Goal: Register for event/course

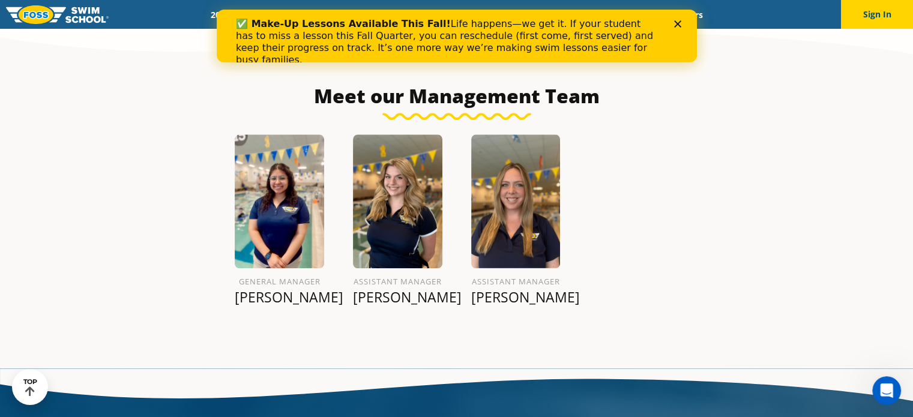
scroll to position [1304, 0]
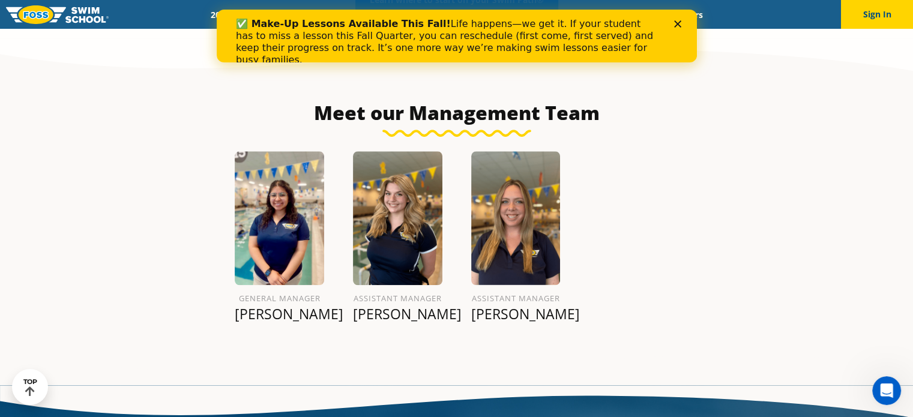
click at [681, 21] on div "Close" at bounding box center [680, 23] width 12 height 7
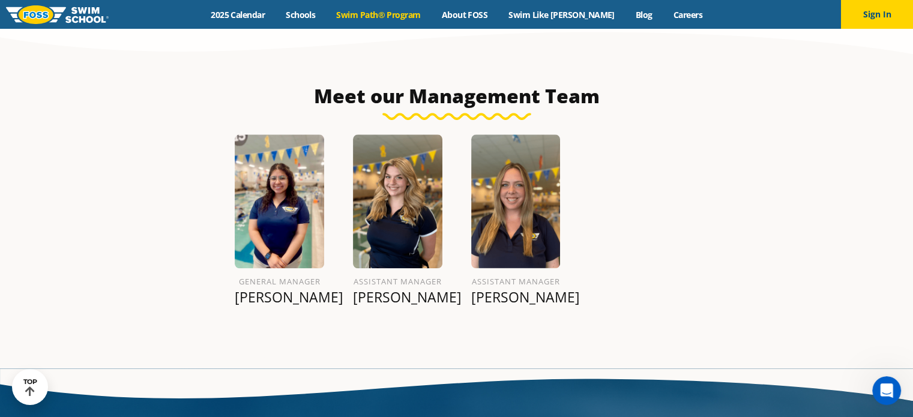
click at [371, 13] on link "Swim Path® Program" at bounding box center [378, 14] width 105 height 11
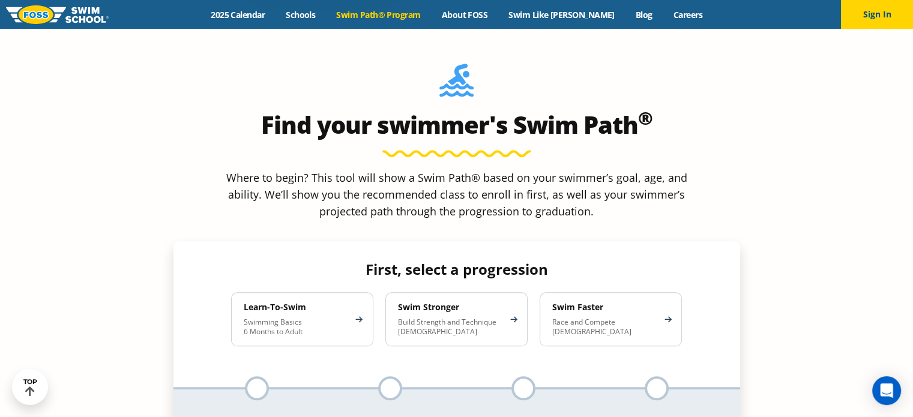
scroll to position [1081, 0]
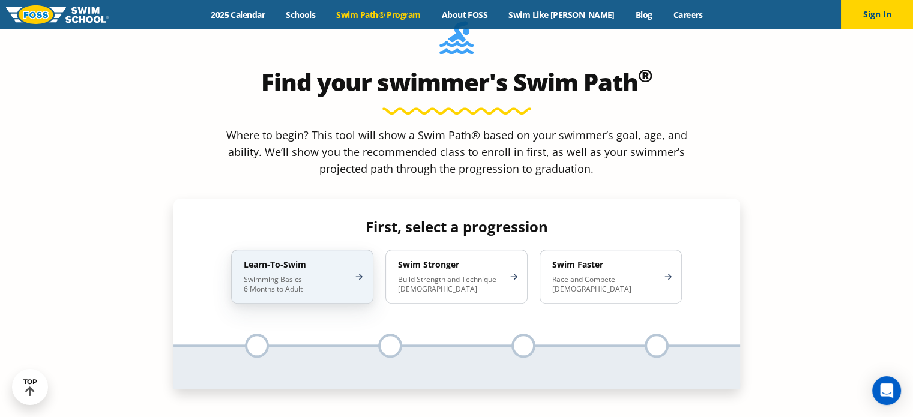
click at [306, 275] on p "Swimming Basics 6 Months to Adult" at bounding box center [296, 284] width 105 height 19
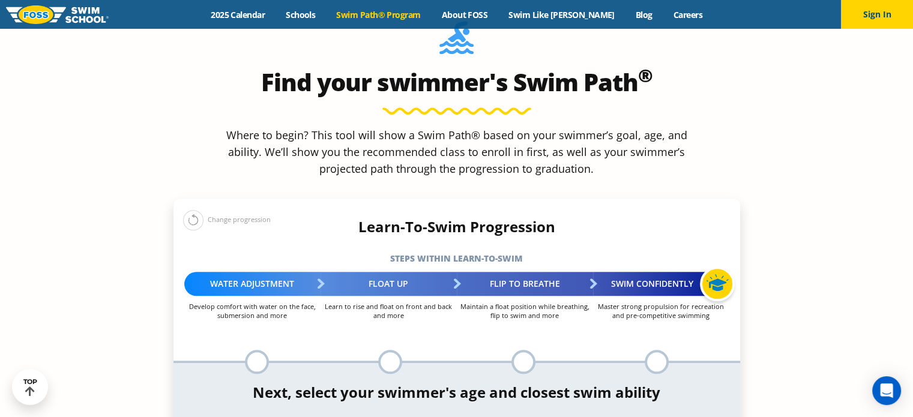
select select "6-months---1-year"
select select "6-months---1-year-first-in-water-experience"
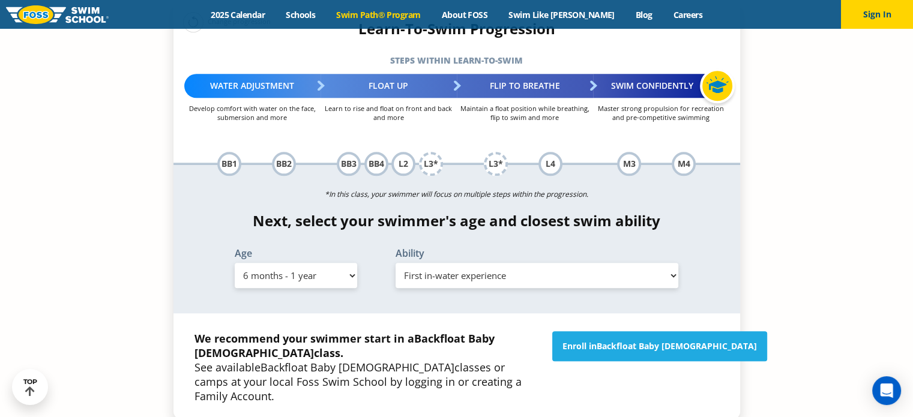
scroll to position [1321, 0]
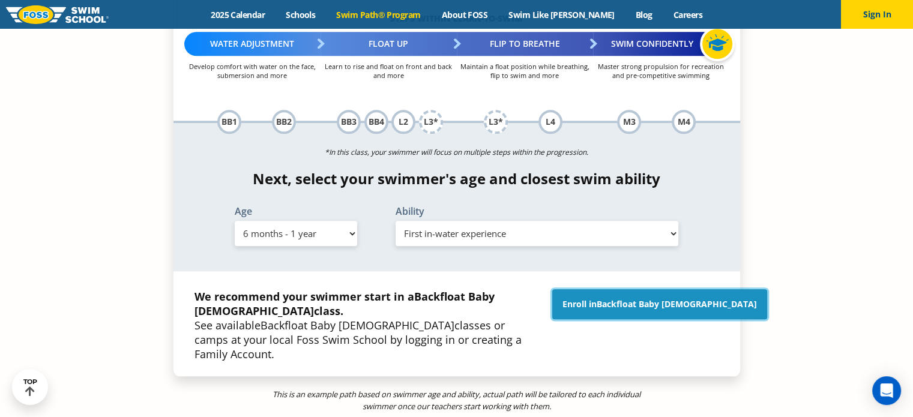
click at [635, 289] on link "Enroll in Backfloat Baby 1" at bounding box center [659, 304] width 215 height 30
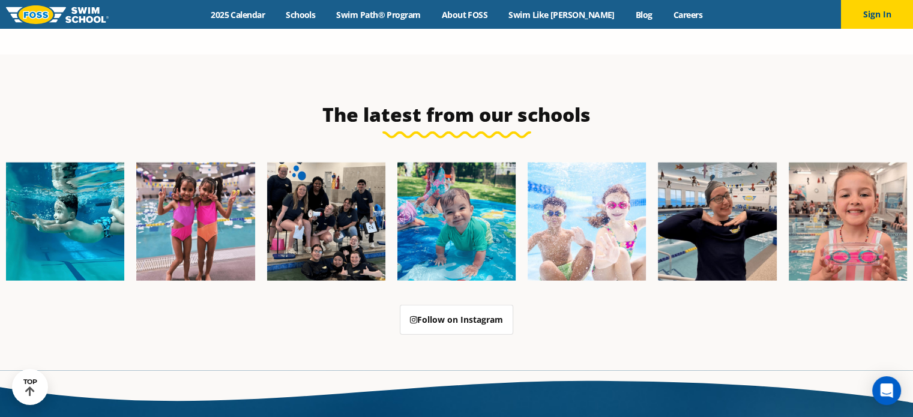
scroll to position [3050, 0]
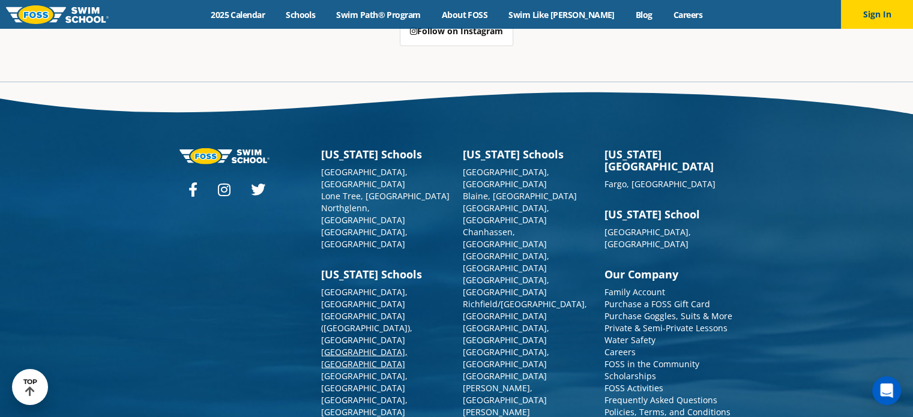
click at [341, 346] on link "[GEOGRAPHIC_DATA], [GEOGRAPHIC_DATA]" at bounding box center [364, 357] width 86 height 23
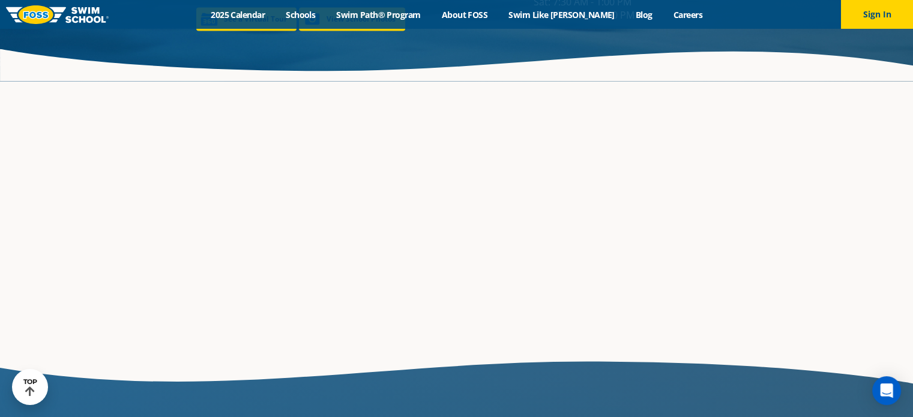
scroll to position [2084, 0]
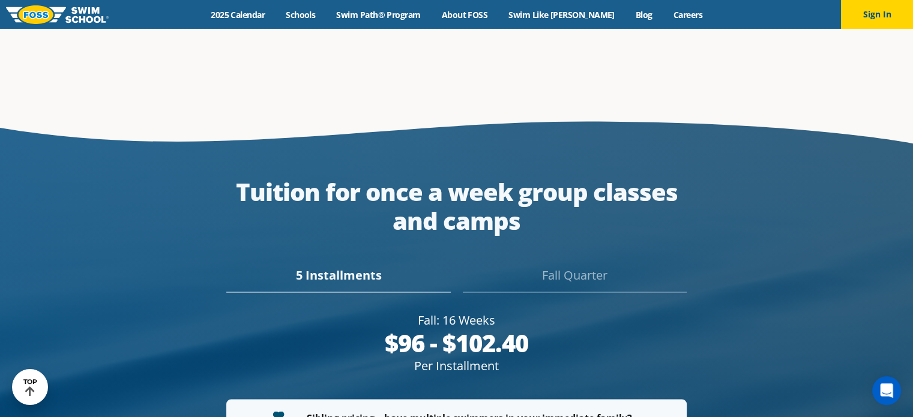
click at [566, 266] on div "Fall Quarter" at bounding box center [575, 279] width 224 height 26
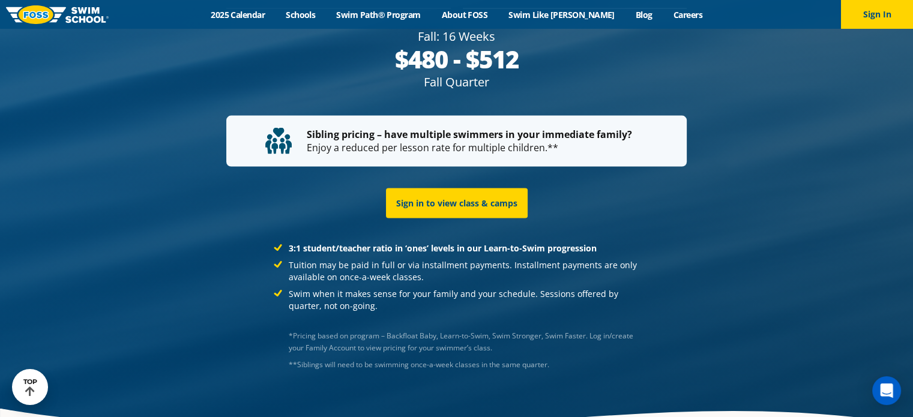
scroll to position [2385, 0]
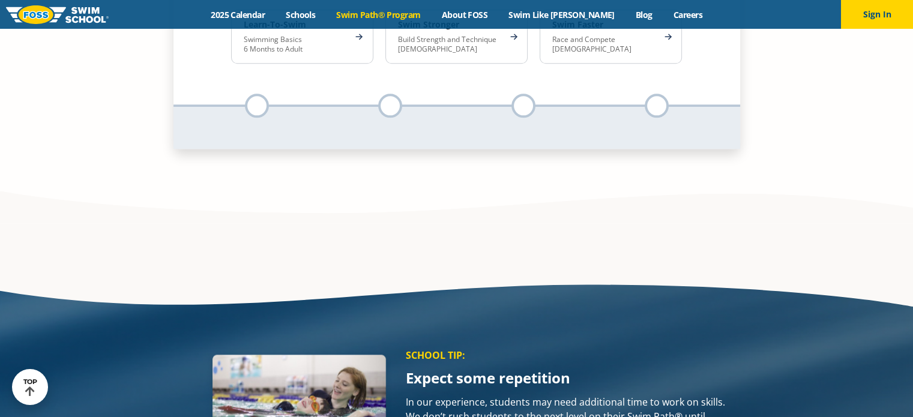
scroll to position [1321, 0]
